Goal: Transaction & Acquisition: Purchase product/service

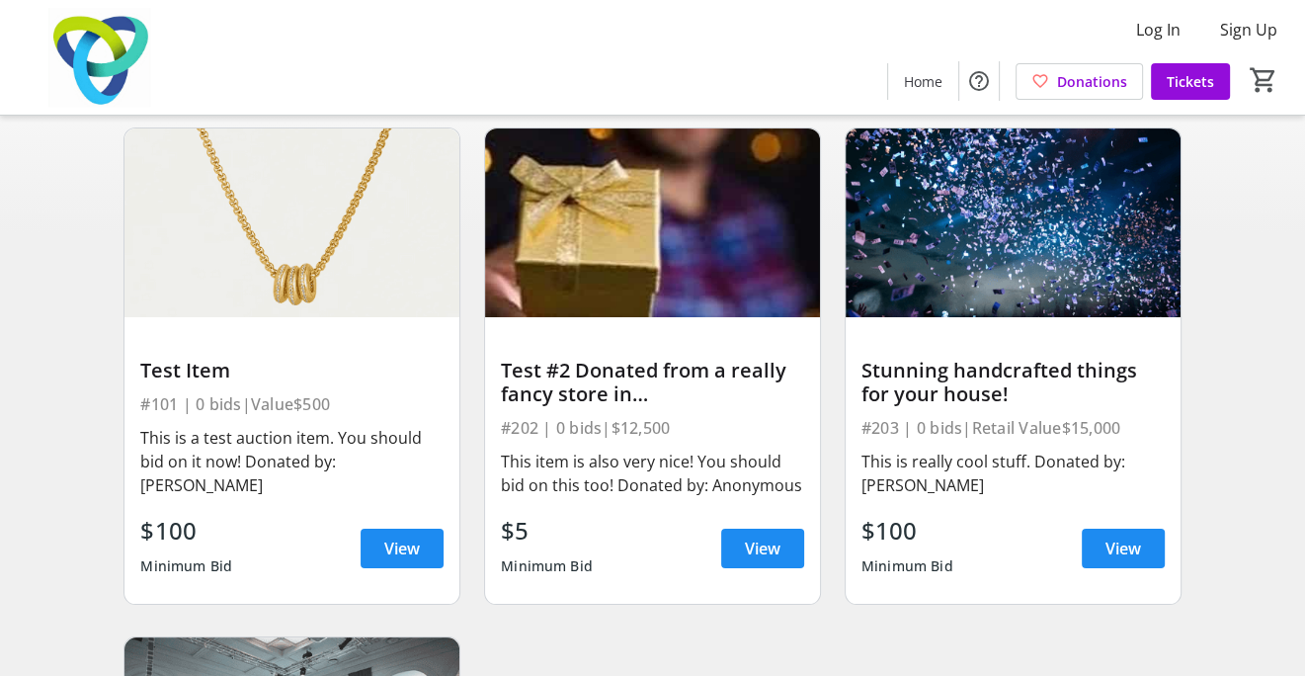
scroll to position [198, 0]
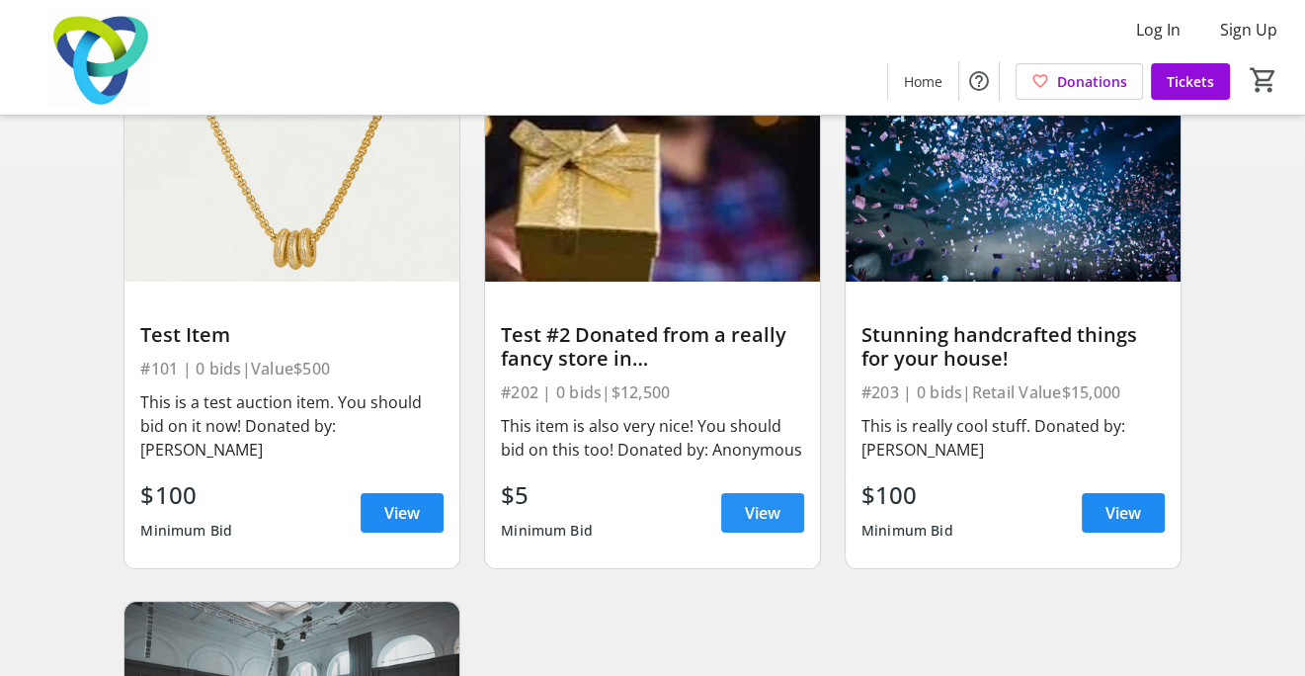
click at [769, 519] on span "View" at bounding box center [763, 513] width 36 height 24
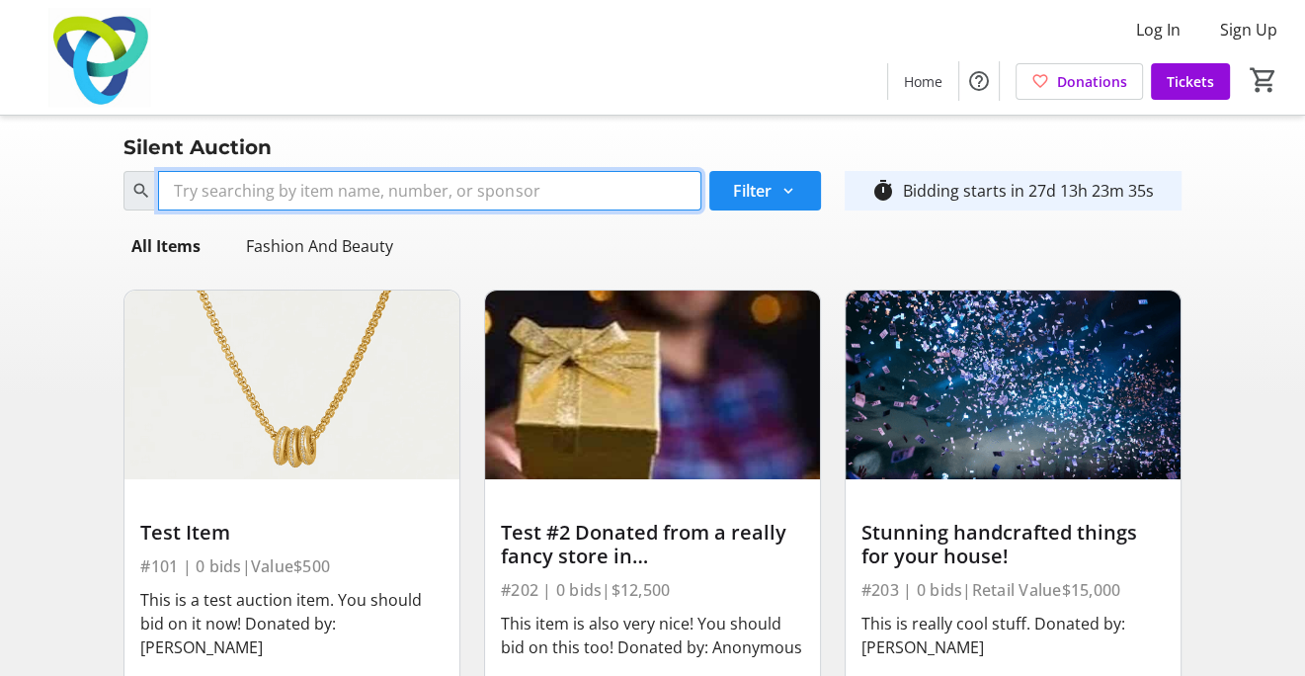
click at [392, 198] on input "Search" at bounding box center [429, 191] width 542 height 40
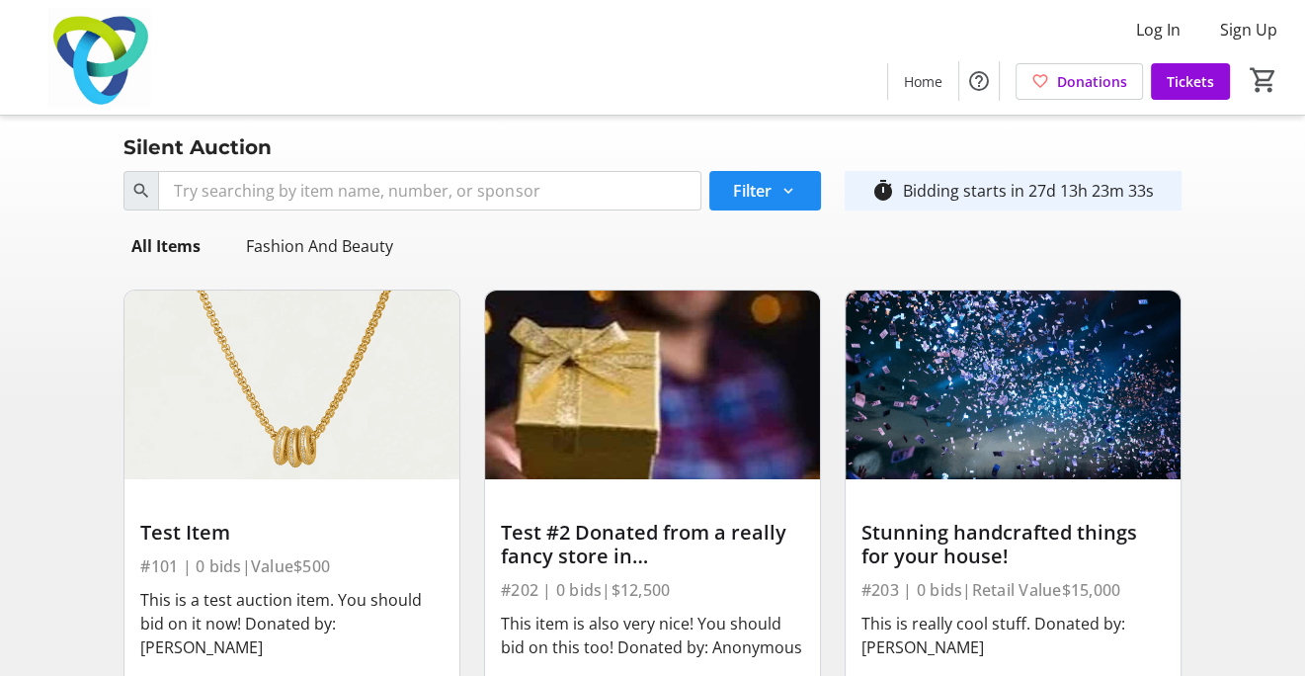
click at [281, 241] on div "Fashion And Beauty" at bounding box center [319, 246] width 163 height 40
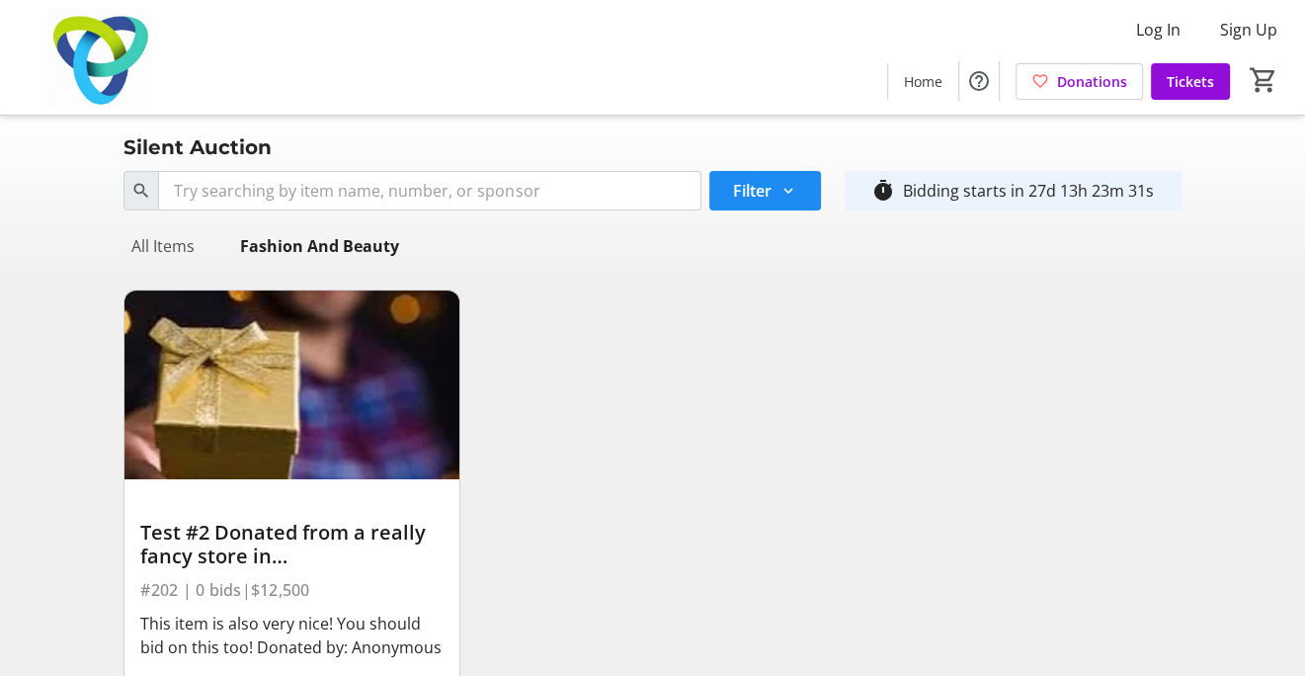
click at [139, 233] on div "All Items" at bounding box center [162, 246] width 79 height 40
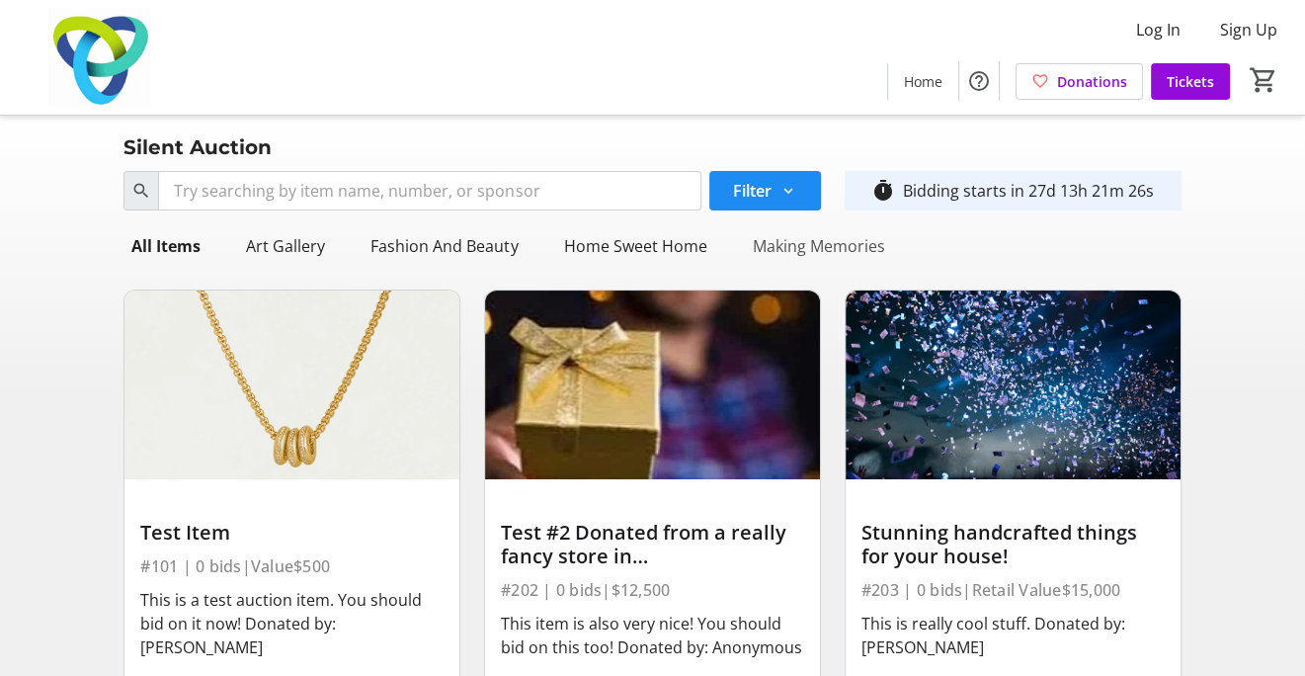
click at [768, 252] on div "Making Memories" at bounding box center [818, 246] width 148 height 40
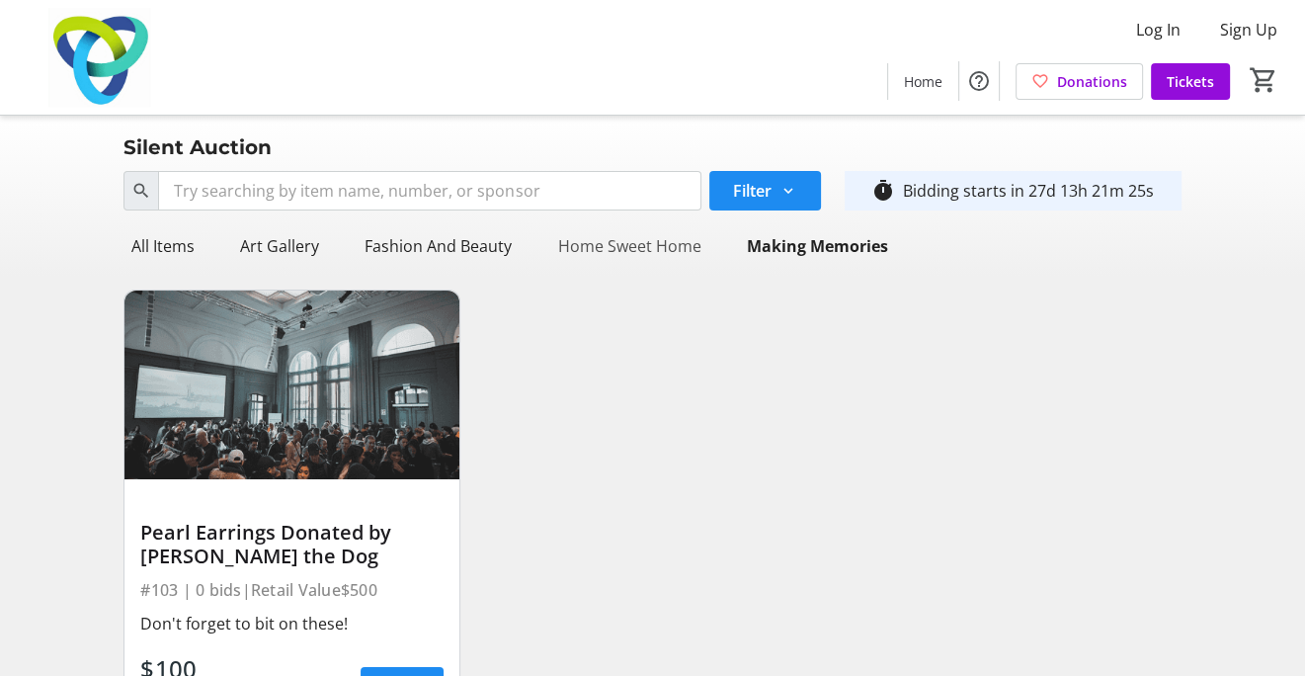
click at [651, 241] on div "Home Sweet Home" at bounding box center [628, 246] width 159 height 40
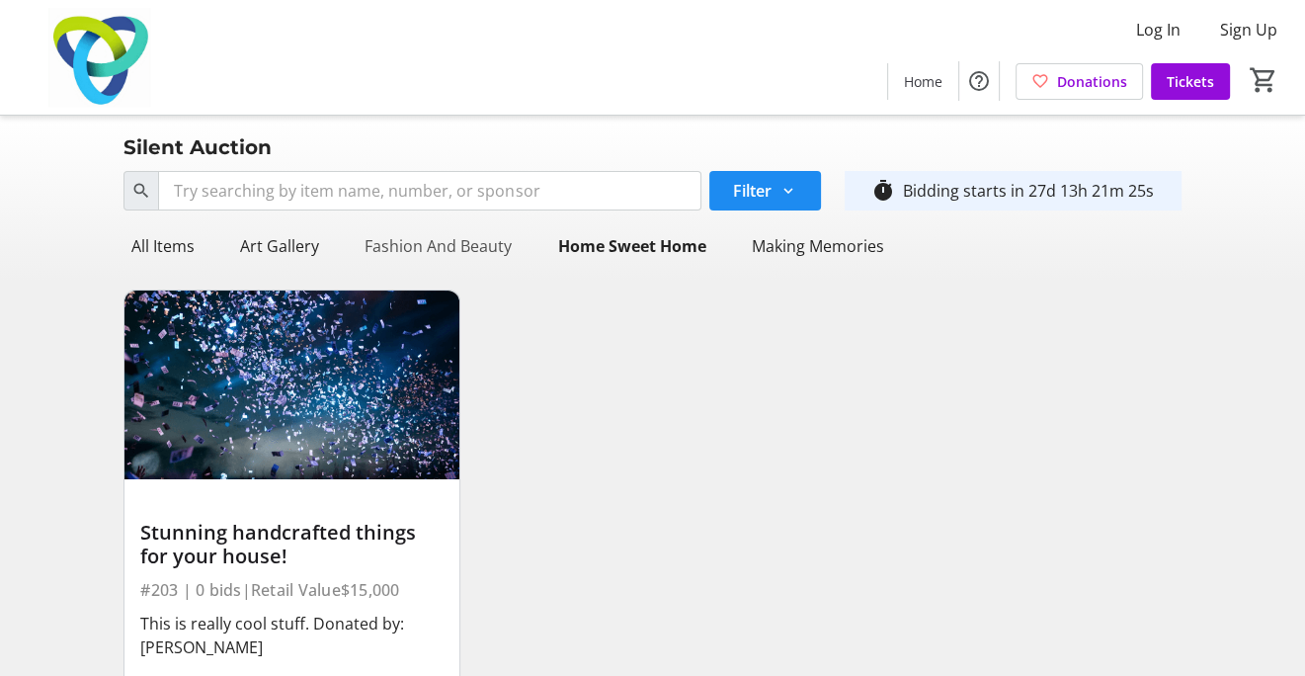
click at [450, 241] on div "Fashion And Beauty" at bounding box center [438, 246] width 163 height 40
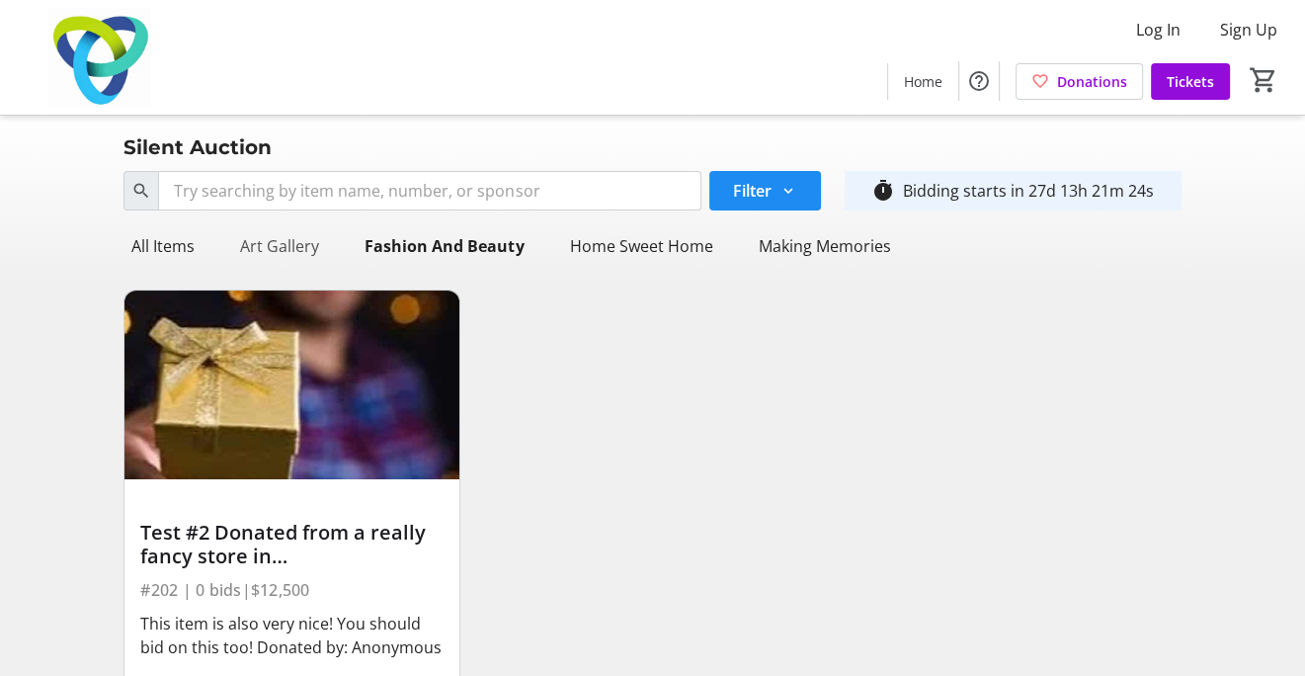
click at [288, 245] on div "Art Gallery" at bounding box center [279, 246] width 95 height 40
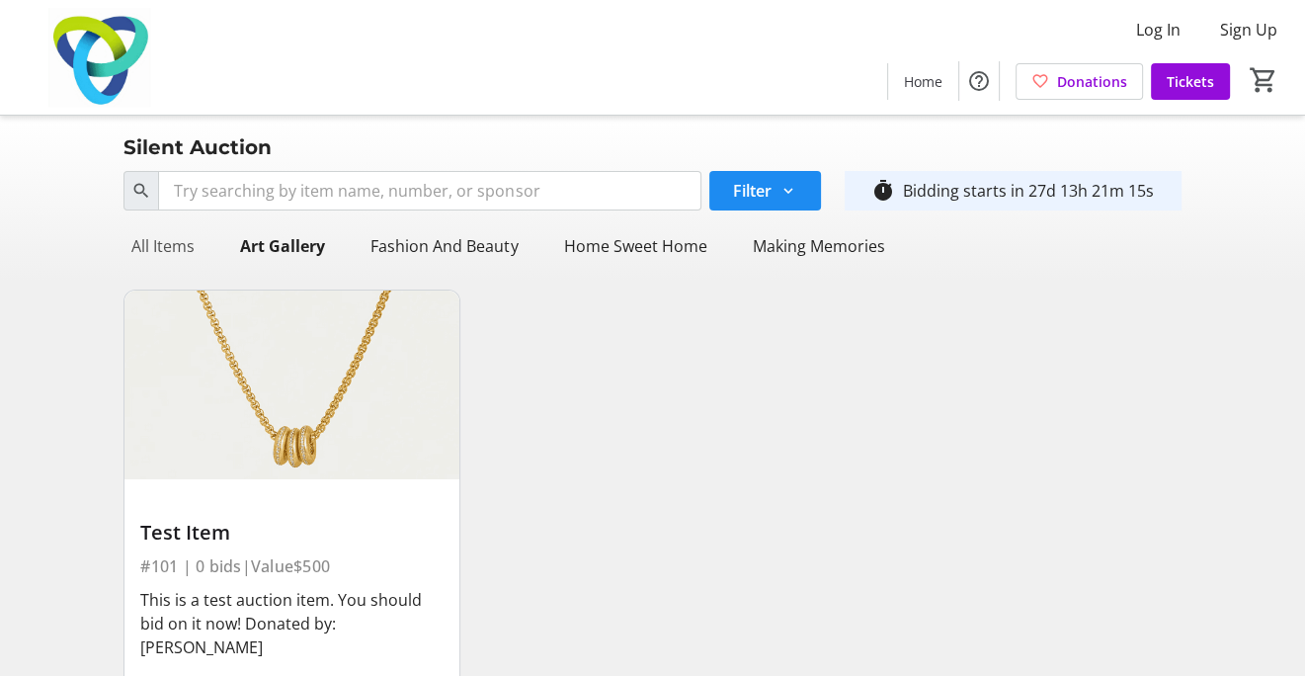
click at [159, 253] on div "All Items" at bounding box center [162, 246] width 79 height 40
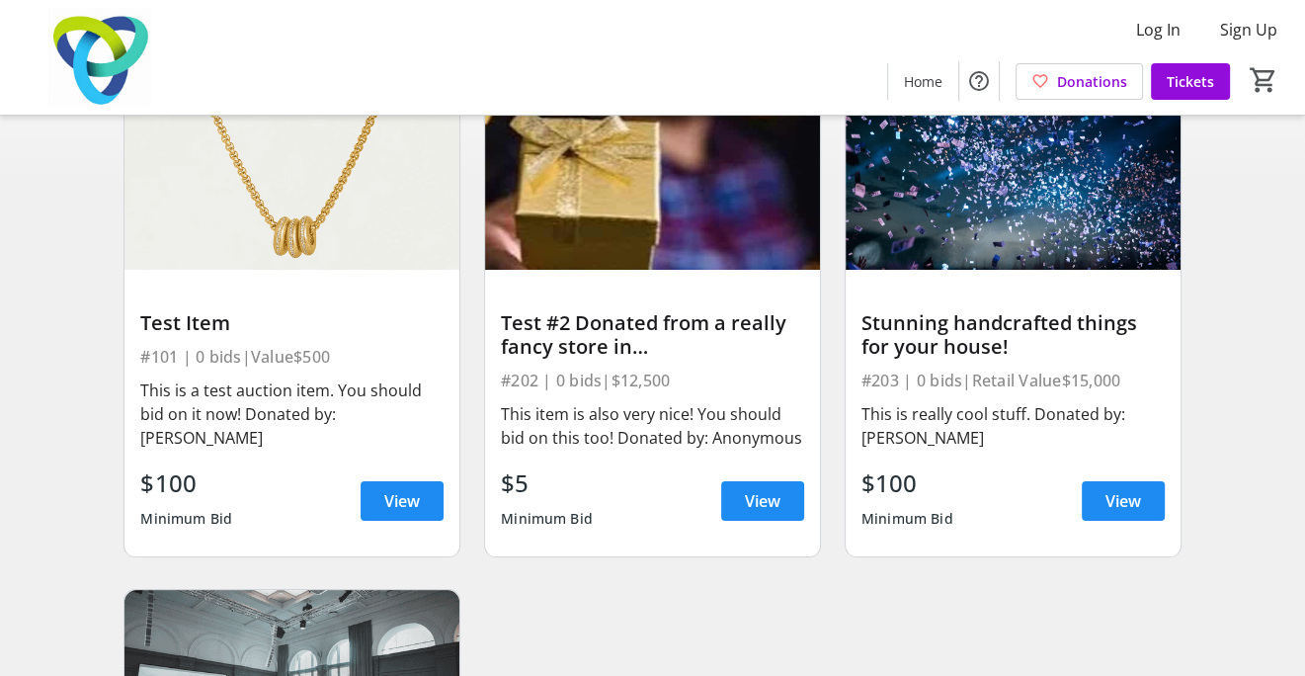
scroll to position [198, 0]
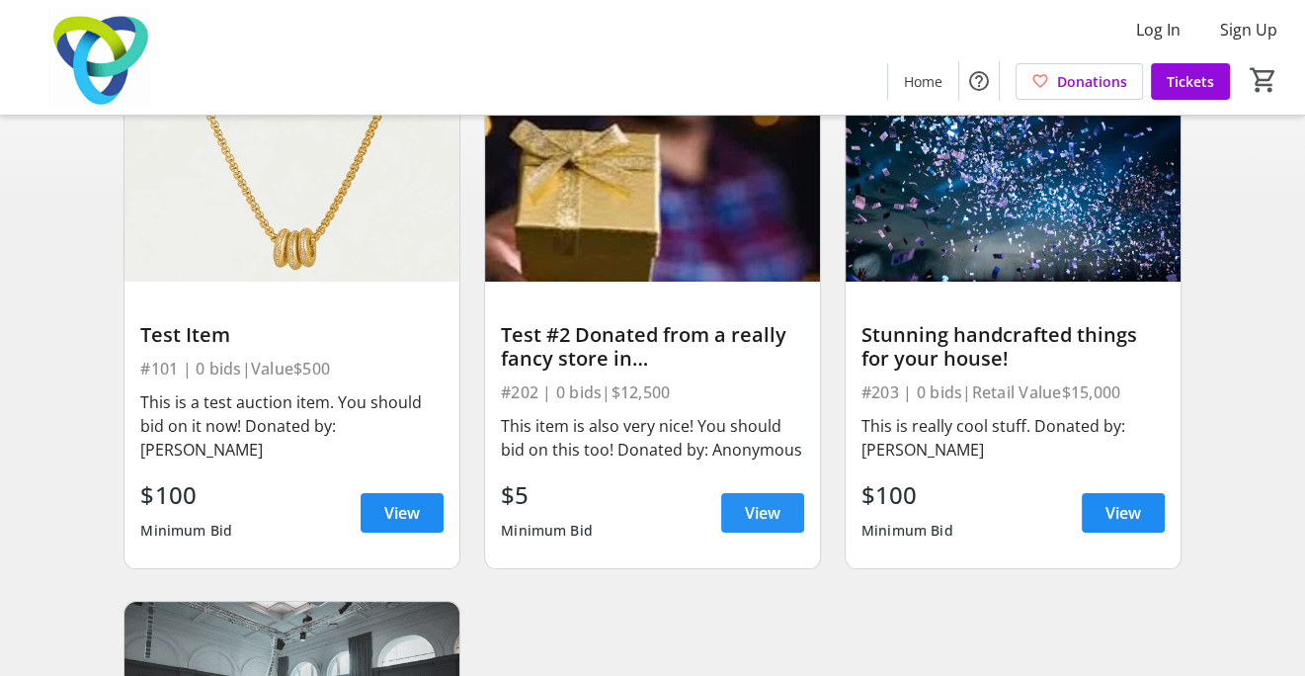
click at [783, 501] on span at bounding box center [762, 512] width 83 height 47
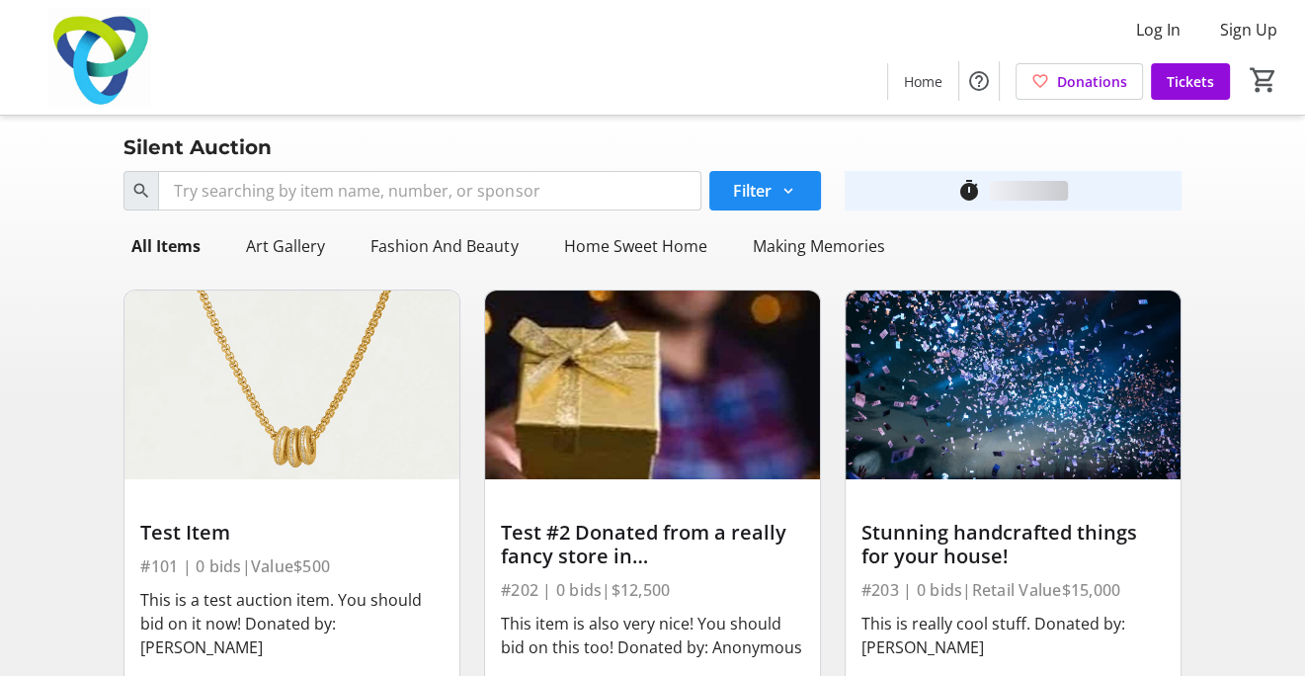
scroll to position [198, 0]
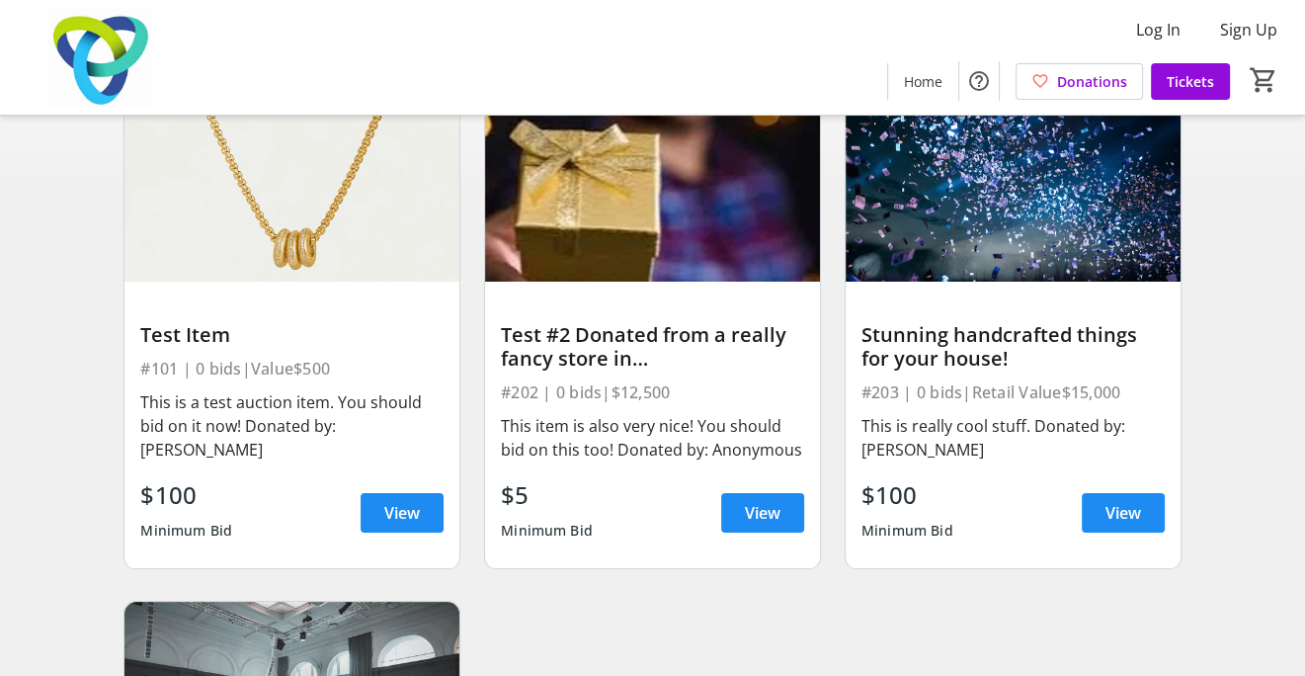
drag, startPoint x: 972, startPoint y: 609, endPoint x: 889, endPoint y: 633, distance: 86.6
click at [972, 609] on div "Test Item #101 | 0 bids | Value $500 This is a test auction item. You should bi…" at bounding box center [652, 573] width 1081 height 994
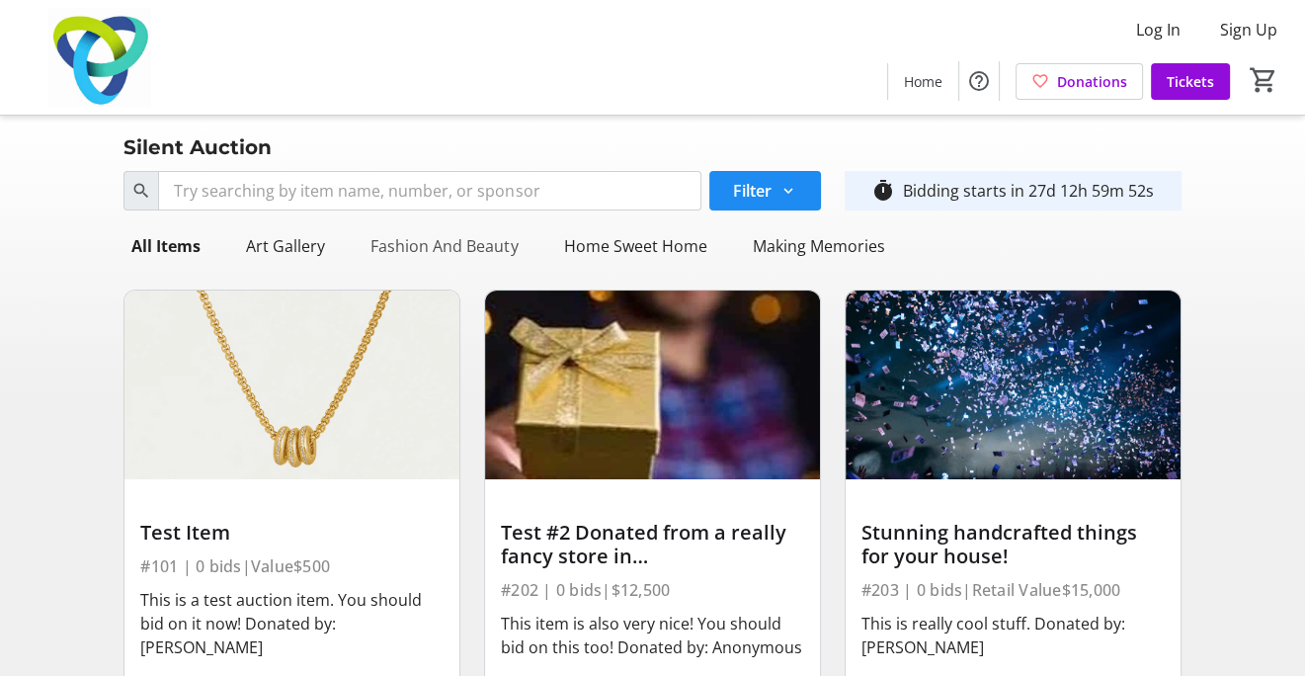
click at [443, 243] on div "Fashion And Beauty" at bounding box center [444, 246] width 163 height 40
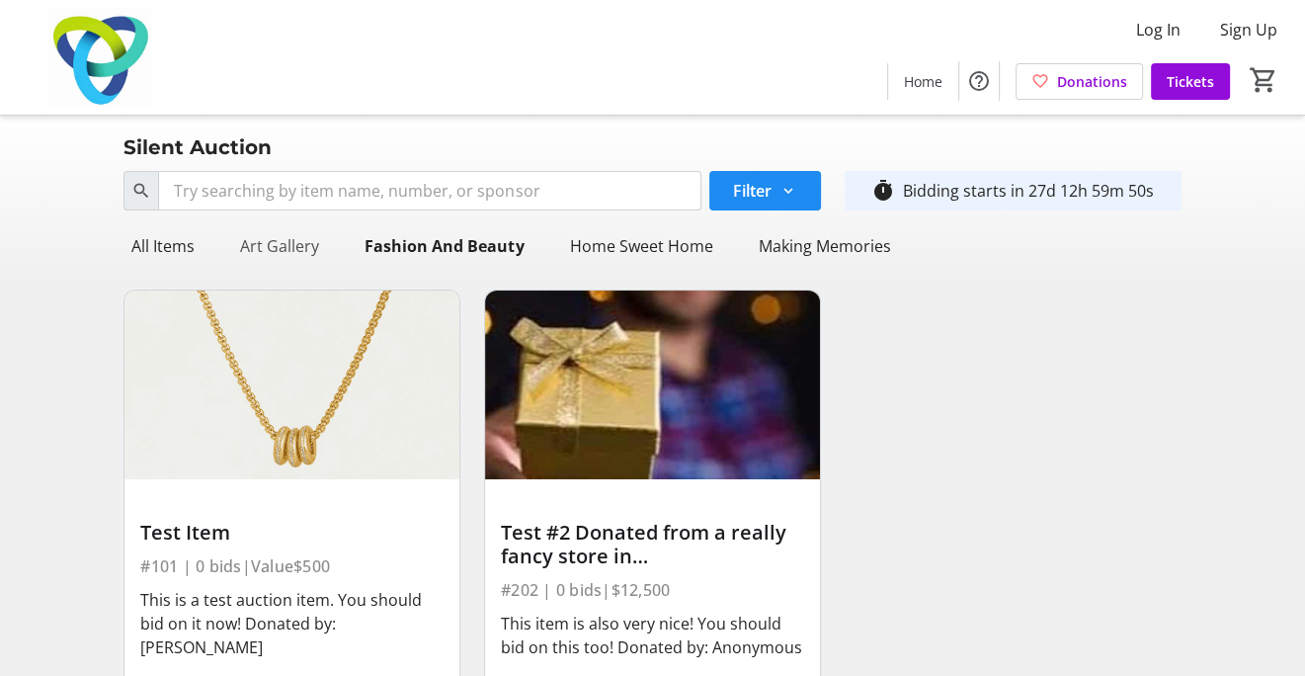
click at [281, 233] on div "Art Gallery" at bounding box center [279, 246] width 95 height 40
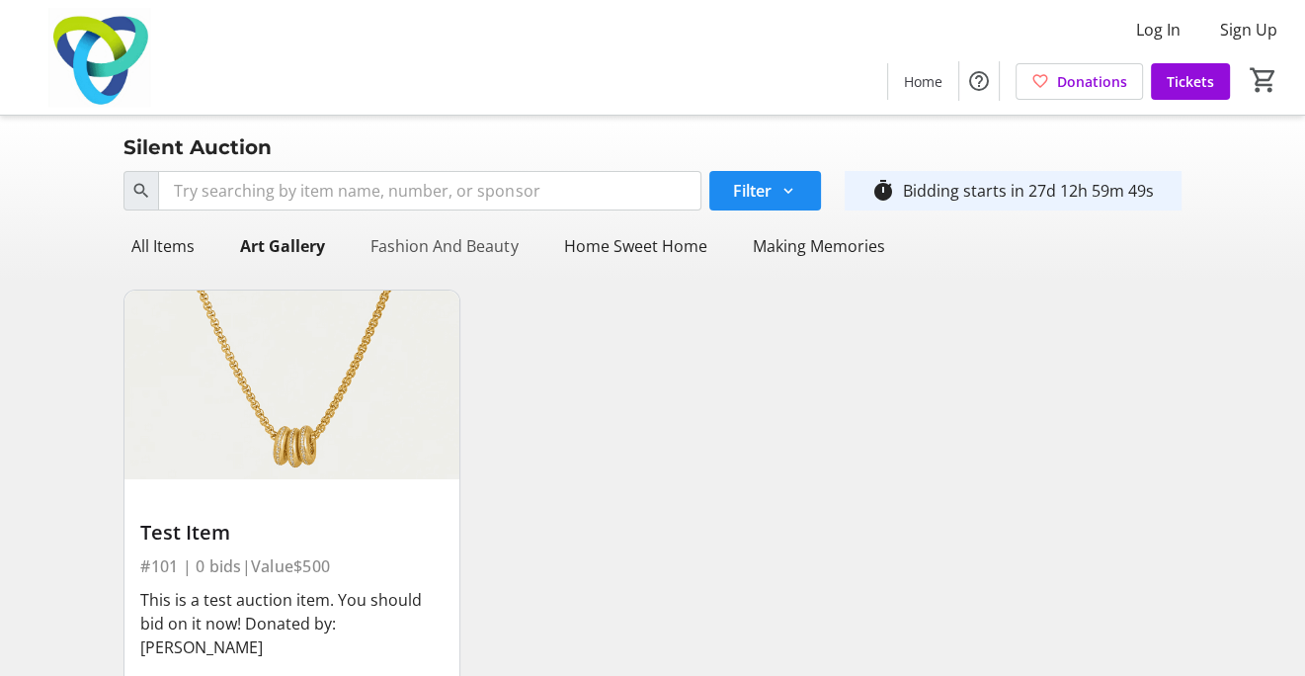
click at [440, 237] on div "Fashion And Beauty" at bounding box center [444, 246] width 163 height 40
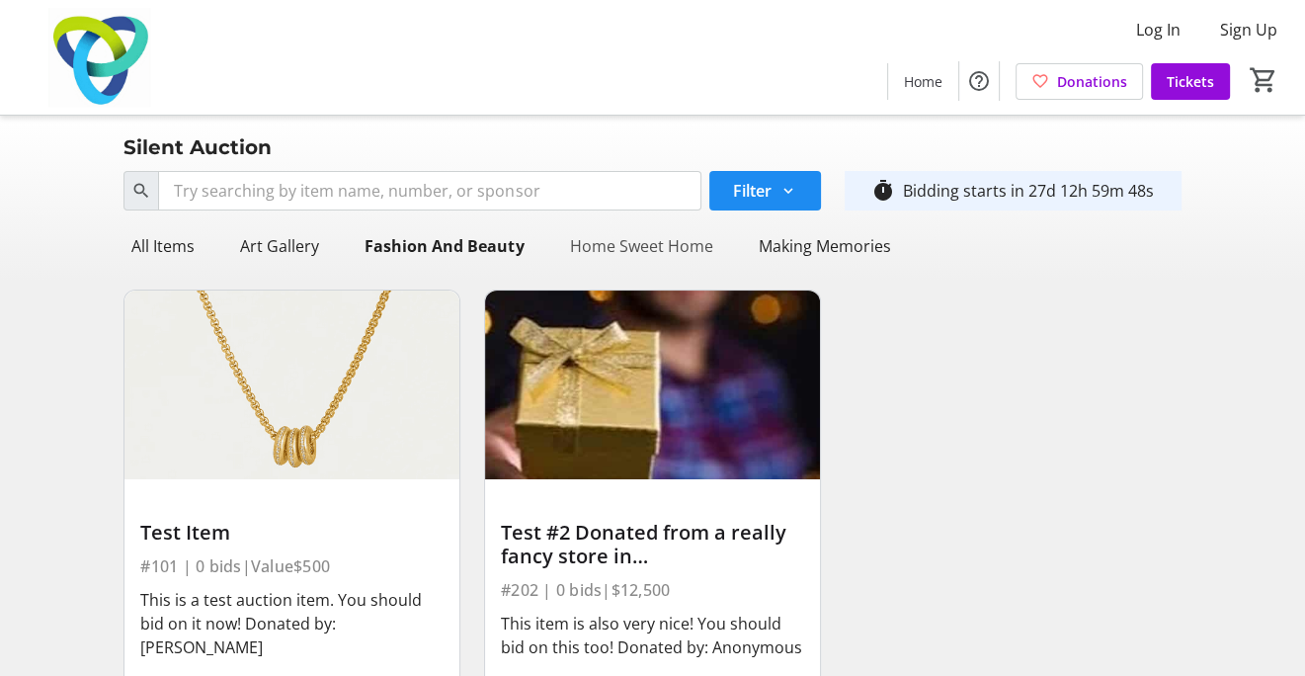
click at [650, 237] on div "Home Sweet Home" at bounding box center [640, 246] width 159 height 40
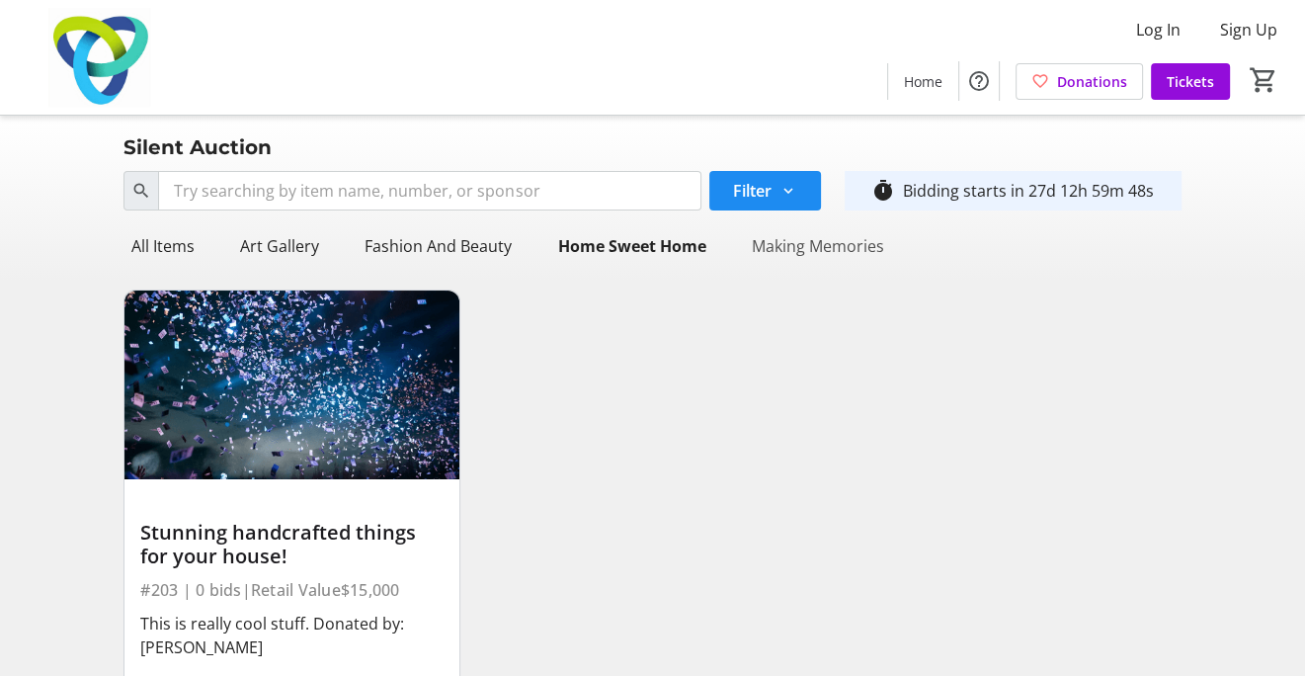
click at [858, 245] on div "Making Memories" at bounding box center [817, 246] width 148 height 40
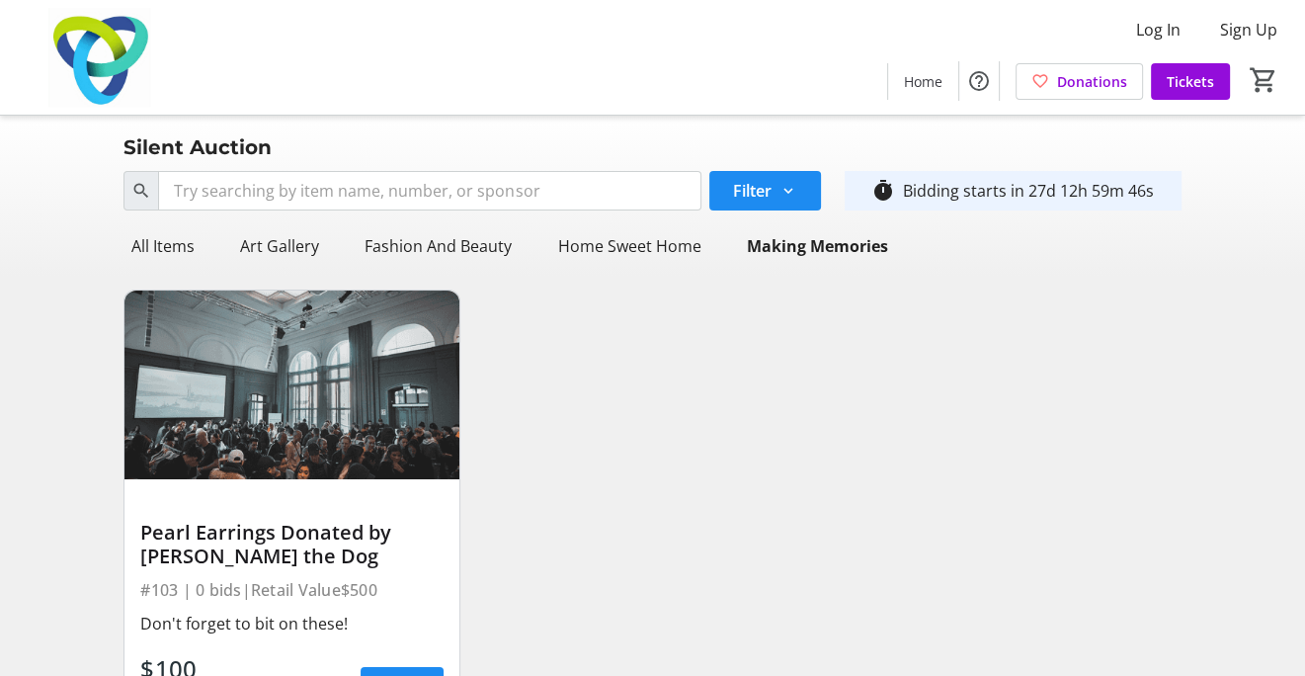
click at [103, 260] on div "Search Filter timer_outline Bidding starts in 27d 12h 59m 46s All Items Art Gal…" at bounding box center [652, 461] width 1297 height 596
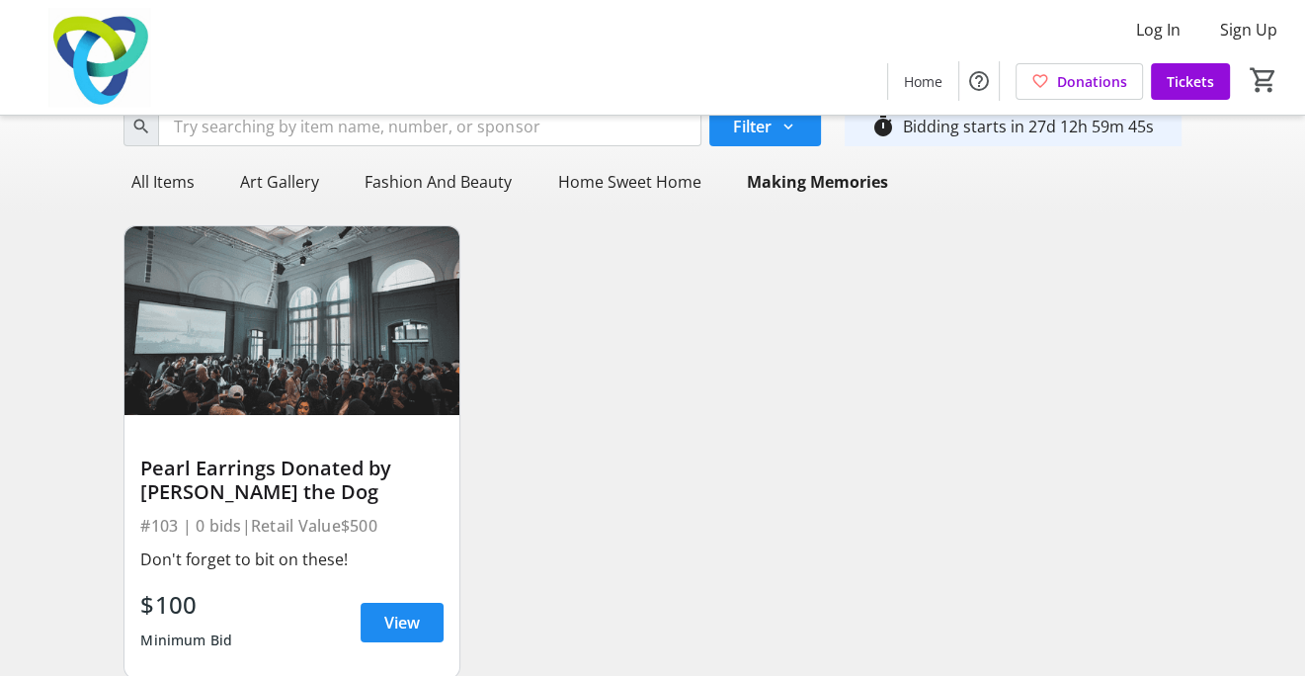
scroll to position [125, 0]
